Goal: Task Accomplishment & Management: Manage account settings

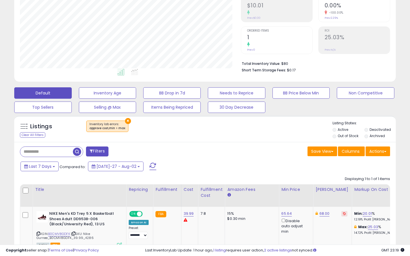
scroll to position [102, 0]
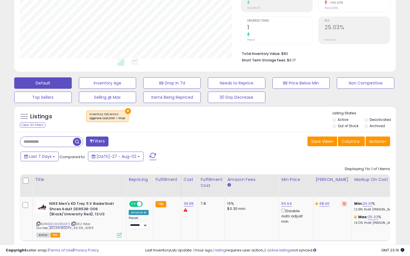
click at [348, 126] on label "Out of Stock" at bounding box center [347, 125] width 21 height 5
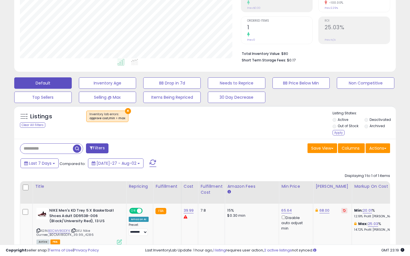
click at [380, 119] on label "Deactivated" at bounding box center [379, 119] width 21 height 5
click at [339, 132] on div "Apply" at bounding box center [338, 132] width 12 height 5
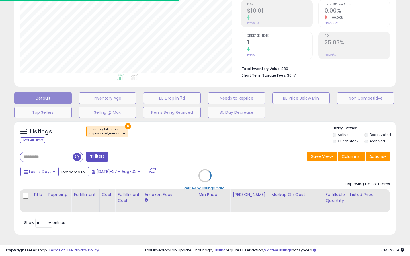
scroll to position [102, 0]
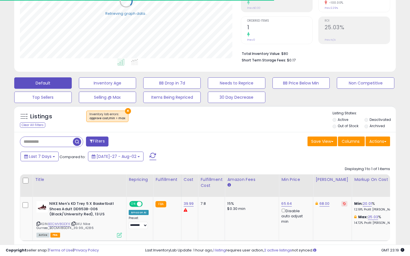
click at [128, 110] on button "×" at bounding box center [128, 111] width 6 height 6
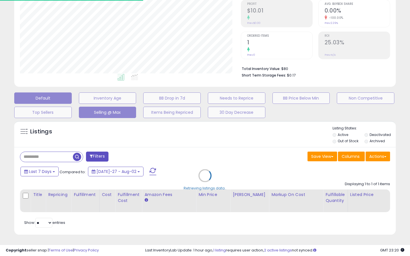
scroll to position [117, 220]
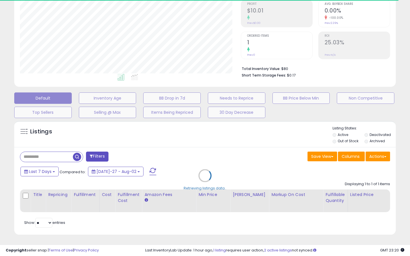
select select "*"
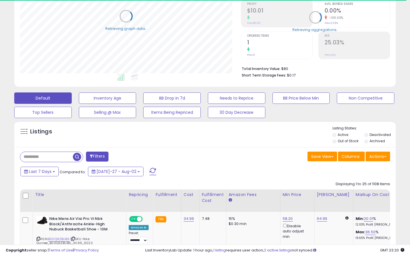
scroll to position [102, 0]
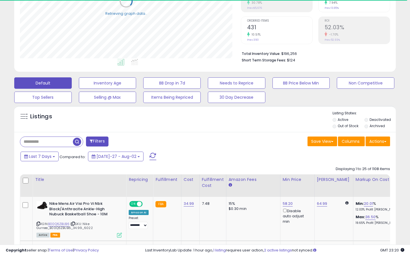
click at [95, 141] on button "Filters" at bounding box center [97, 142] width 22 height 10
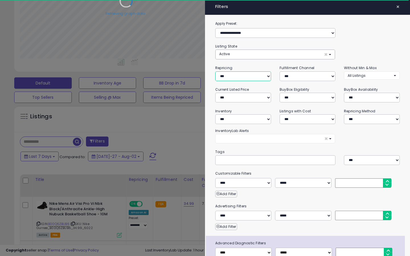
click at [230, 79] on select "**********" at bounding box center [243, 76] width 56 height 10
select select "***"
click at [215, 71] on select "**********" at bounding box center [243, 76] width 56 height 10
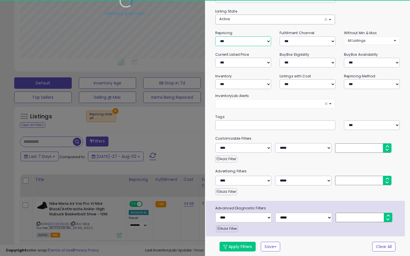
scroll to position [36, 0]
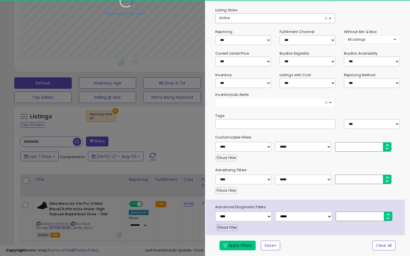
click at [236, 247] on button "Apply Filters" at bounding box center [237, 246] width 36 height 10
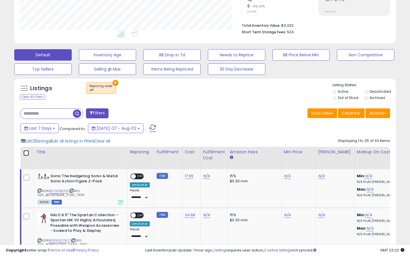
scroll to position [133, 0]
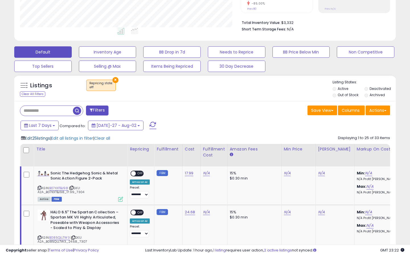
click at [38, 139] on span "Edit 25 listings" at bounding box center [37, 138] width 25 height 6
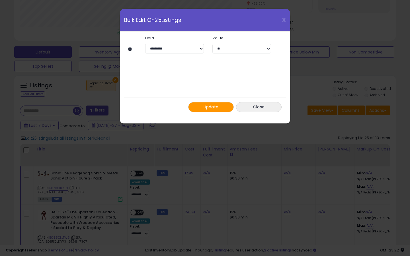
click at [210, 106] on span "Update" at bounding box center [210, 107] width 15 height 6
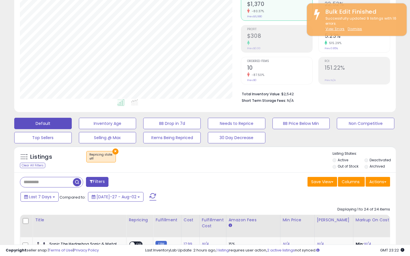
scroll to position [113, 0]
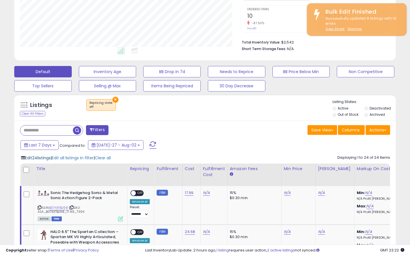
click at [36, 160] on span "Edit 24 listings" at bounding box center [38, 158] width 26 height 6
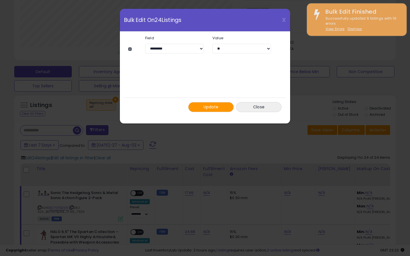
click at [207, 106] on span "Update" at bounding box center [210, 107] width 15 height 6
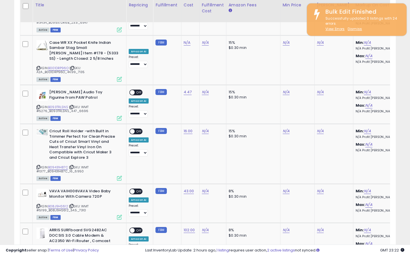
scroll to position [837, 0]
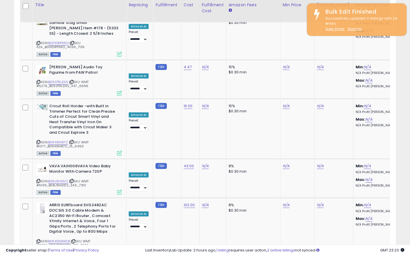
scroll to position [768, 0]
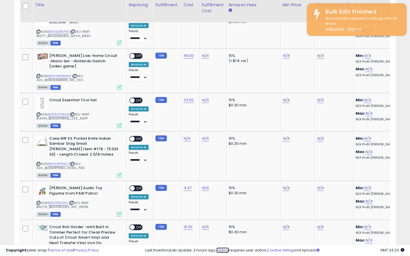
click at [221, 250] on link "1 listing" at bounding box center [222, 250] width 13 height 5
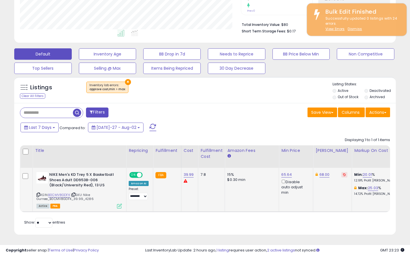
scroll to position [117, 220]
click at [37, 195] on icon at bounding box center [38, 194] width 4 height 3
click at [187, 174] on link "39.99" at bounding box center [188, 175] width 10 height 6
drag, startPoint x: 164, startPoint y: 161, endPoint x: 86, endPoint y: 159, distance: 77.7
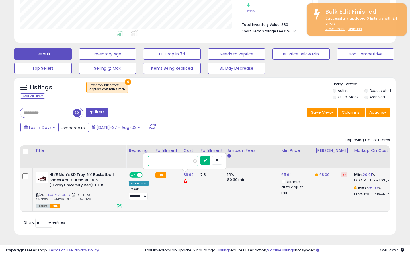
type input "*****"
click at [210, 160] on button "submit" at bounding box center [205, 160] width 10 height 9
